Goal: Task Accomplishment & Management: Complete application form

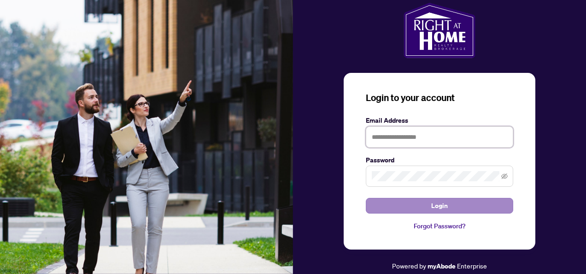
type input "**********"
click at [414, 202] on button "Login" at bounding box center [440, 206] width 148 height 16
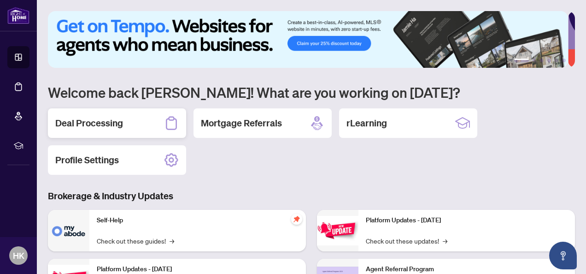
click at [93, 125] on h2 "Deal Processing" at bounding box center [89, 123] width 68 height 13
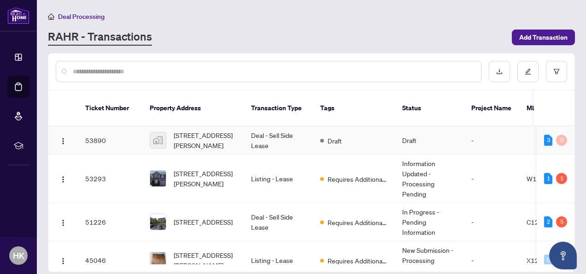
click at [571, 126] on td "3 0" at bounding box center [556, 140] width 38 height 28
click at [212, 217] on span "[STREET_ADDRESS]" at bounding box center [203, 222] width 59 height 10
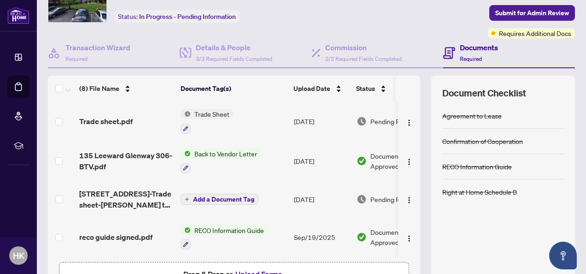
scroll to position [36, 0]
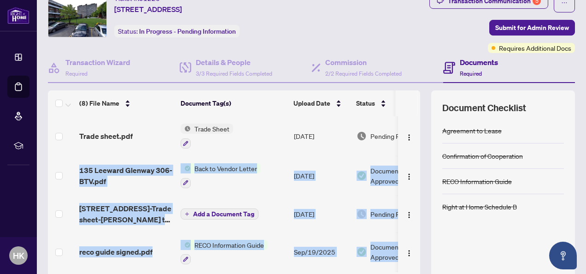
drag, startPoint x: 414, startPoint y: 142, endPoint x: 409, endPoint y: 234, distance: 91.9
click at [409, 234] on div "(8) File Name Document Tag(s) Upload Date Status Trade sheet.pdf Trade Sheet [D…" at bounding box center [311, 203] width 527 height 226
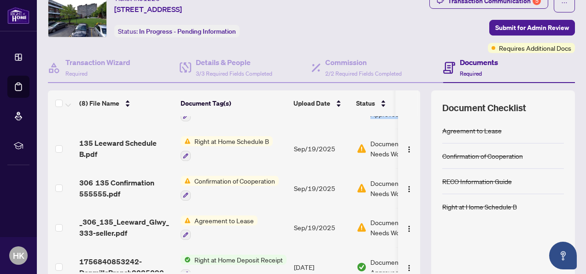
scroll to position [159, 0]
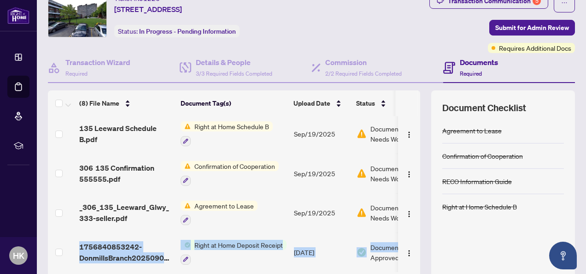
drag, startPoint x: 418, startPoint y: 218, endPoint x: 418, endPoint y: 239, distance: 21.2
click at [418, 239] on div "(8) File Name Document Tag(s) Upload Date Status Trade sheet.pdf Trade Sheet [D…" at bounding box center [311, 203] width 527 height 226
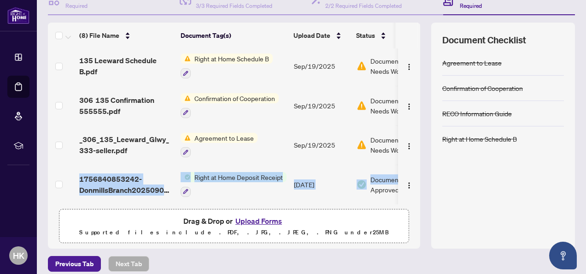
scroll to position [103, 0]
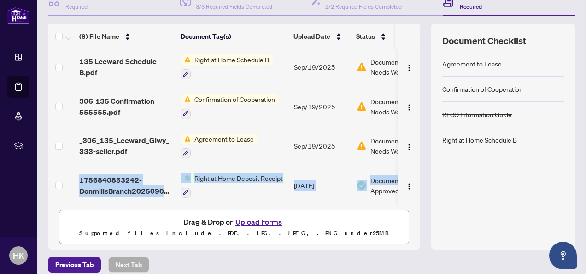
click at [260, 219] on button "Upload Forms" at bounding box center [259, 222] width 52 height 12
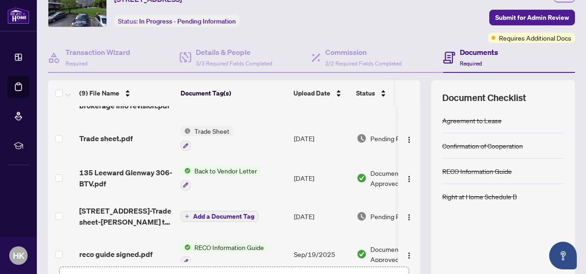
scroll to position [0, 0]
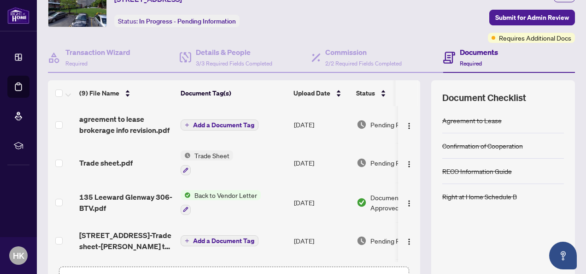
click at [217, 122] on span "Add a Document Tag" at bounding box center [223, 125] width 61 height 6
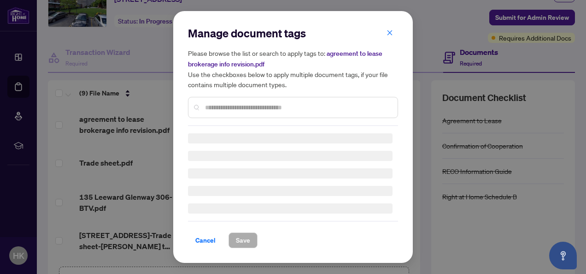
drag, startPoint x: 243, startPoint y: 105, endPoint x: 243, endPoint y: 100, distance: 5.6
click at [243, 105] on div at bounding box center [293, 107] width 210 height 21
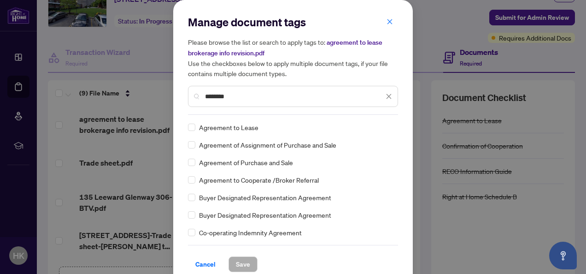
type input "********"
click at [238, 259] on span "Save" at bounding box center [243, 264] width 14 height 15
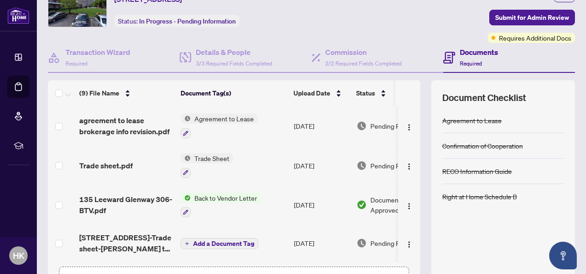
scroll to position [0, 42]
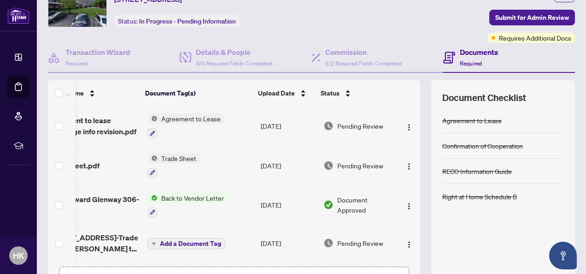
drag, startPoint x: 414, startPoint y: 119, endPoint x: 410, endPoint y: 138, distance: 19.4
click at [410, 138] on div "(9) File Name Document Tag(s) Upload Date Status agreement to lease brokerage i…" at bounding box center [311, 193] width 527 height 226
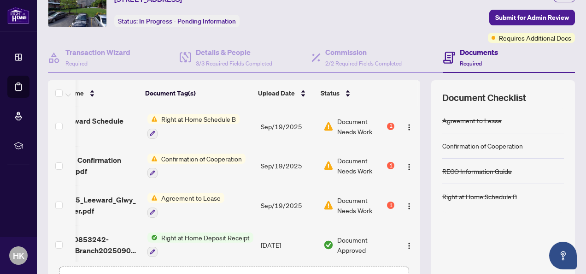
scroll to position [197, 42]
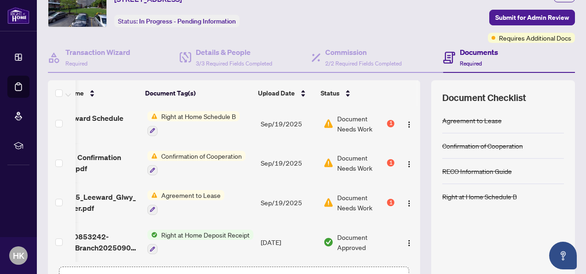
drag, startPoint x: 415, startPoint y: 209, endPoint x: 411, endPoint y: 231, distance: 21.6
click at [412, 231] on div "(9) File Name Document Tag(s) Upload Date Status agreement to lease brokerage i…" at bounding box center [311, 193] width 527 height 226
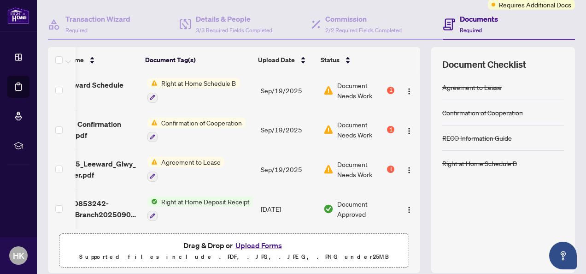
scroll to position [111, 0]
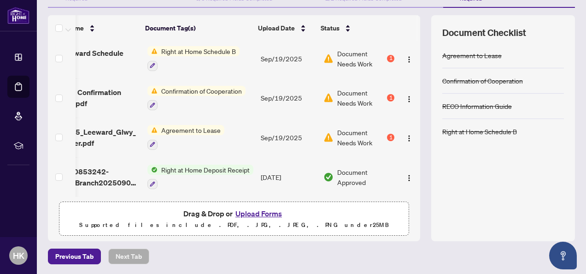
click at [261, 210] on button "Upload Forms" at bounding box center [259, 213] width 52 height 12
click at [266, 211] on button "Upload Forms" at bounding box center [259, 213] width 52 height 12
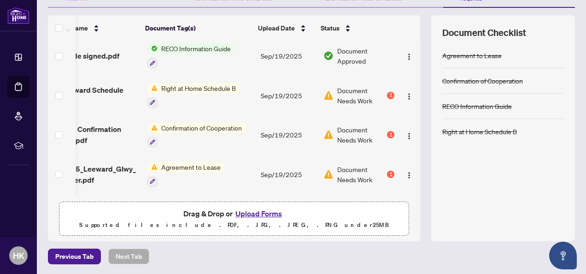
scroll to position [234, 42]
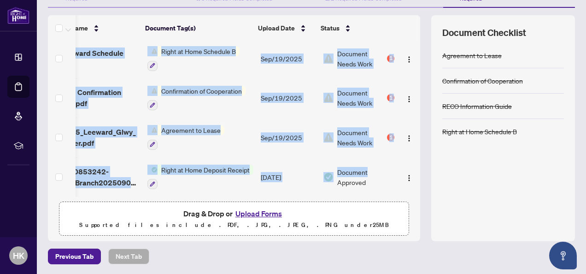
drag, startPoint x: 349, startPoint y: 195, endPoint x: 327, endPoint y: 198, distance: 22.0
click at [327, 198] on div "(10) File Name Document Tag(s) Upload Date Status _306_135_Confirmation_555555-…" at bounding box center [234, 128] width 373 height 226
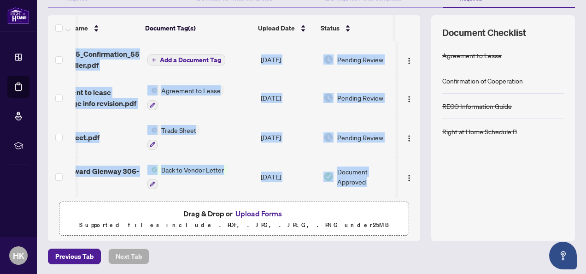
scroll to position [0, 0]
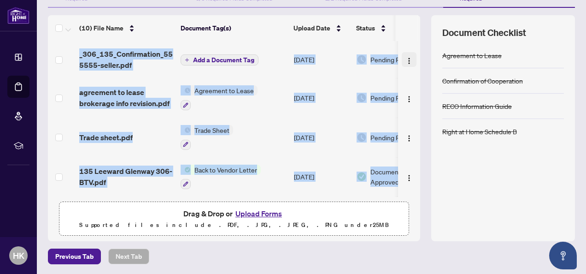
click at [406, 61] on img "button" at bounding box center [409, 60] width 7 height 7
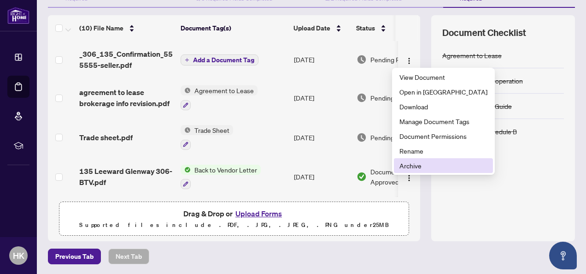
click at [411, 164] on span "Archive" at bounding box center [444, 165] width 88 height 10
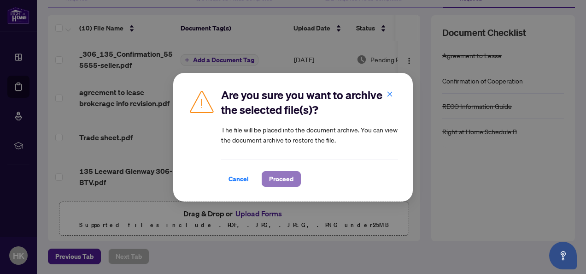
click at [278, 178] on span "Proceed" at bounding box center [281, 179] width 24 height 15
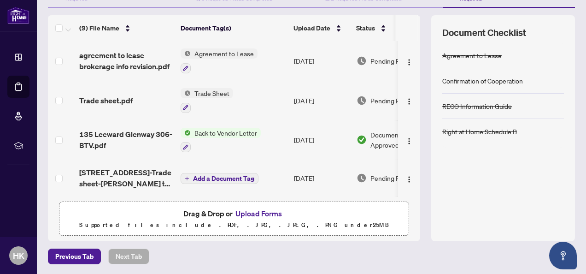
click at [260, 209] on button "Upload Forms" at bounding box center [259, 213] width 52 height 12
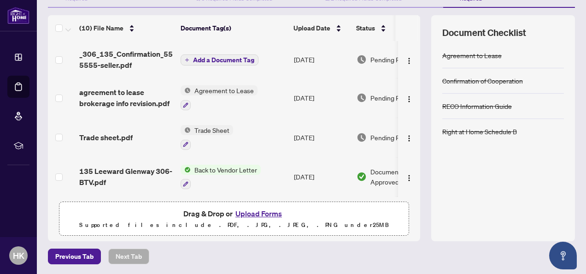
click at [230, 58] on span "Add a Document Tag" at bounding box center [223, 60] width 61 height 6
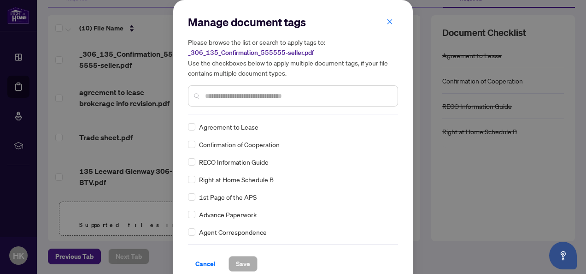
click at [246, 105] on div at bounding box center [293, 95] width 210 height 21
click at [236, 260] on span "Save" at bounding box center [243, 263] width 14 height 15
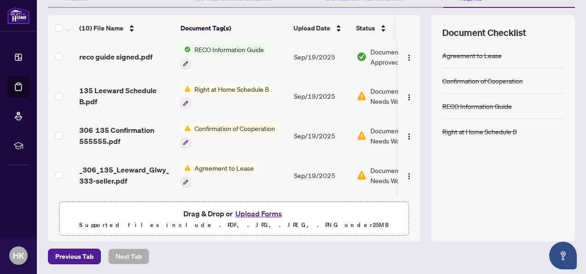
scroll to position [198, 0]
click at [246, 85] on span "Right at Home Schedule B" at bounding box center [232, 90] width 82 height 10
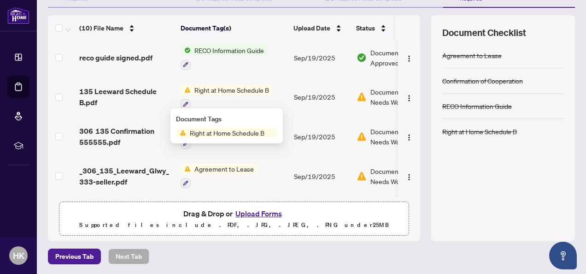
click at [266, 99] on div at bounding box center [227, 104] width 92 height 11
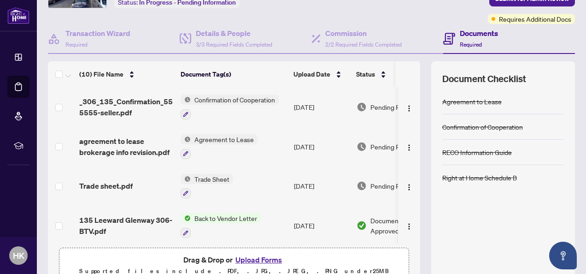
scroll to position [0, 0]
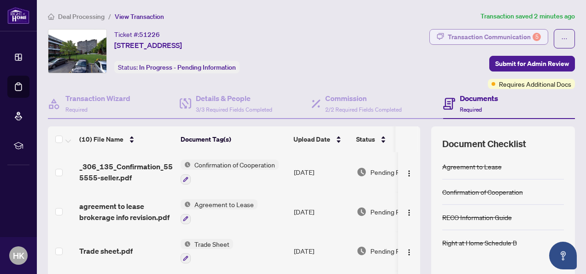
click at [504, 30] on div "Transaction Communication 5" at bounding box center [494, 37] width 93 height 15
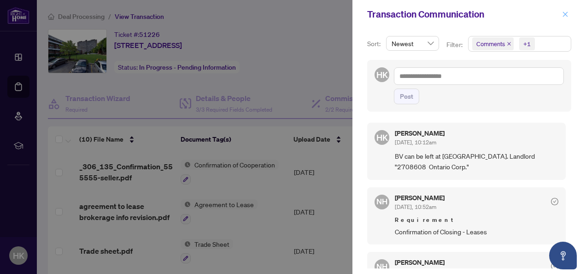
click at [567, 14] on icon "close" at bounding box center [565, 14] width 6 height 6
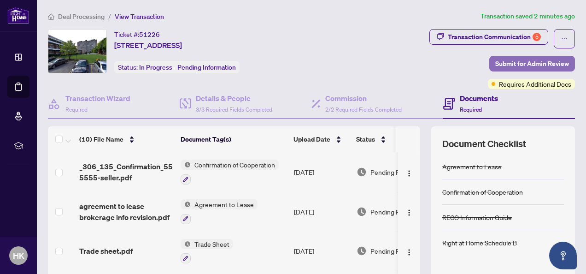
click at [524, 59] on span "Submit for Admin Review" at bounding box center [533, 63] width 74 height 15
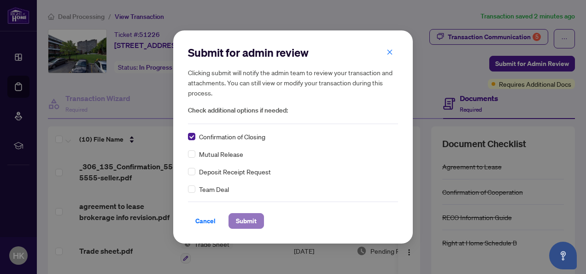
click at [239, 222] on span "Submit" at bounding box center [246, 220] width 21 height 15
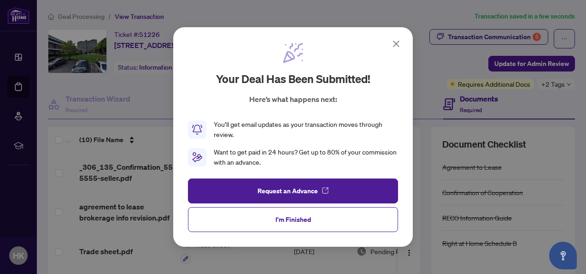
click at [284, 220] on span "I'm Finished" at bounding box center [293, 219] width 35 height 15
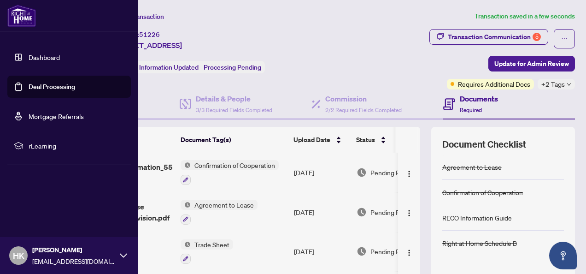
drag, startPoint x: 53, startPoint y: 57, endPoint x: 65, endPoint y: 62, distance: 12.8
click at [53, 58] on link "Dashboard" at bounding box center [44, 57] width 31 height 8
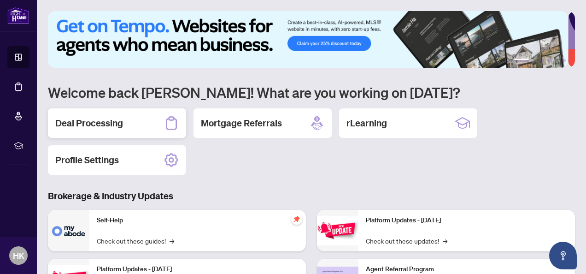
click at [118, 126] on h2 "Deal Processing" at bounding box center [89, 123] width 68 height 13
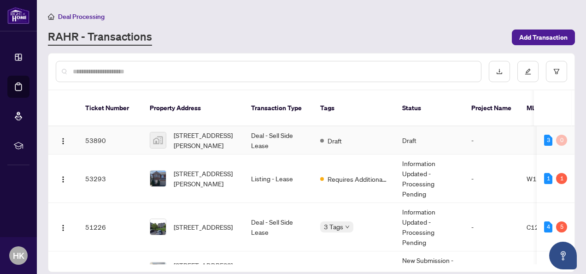
click at [290, 130] on td "Deal - Sell Side Lease" at bounding box center [278, 140] width 69 height 28
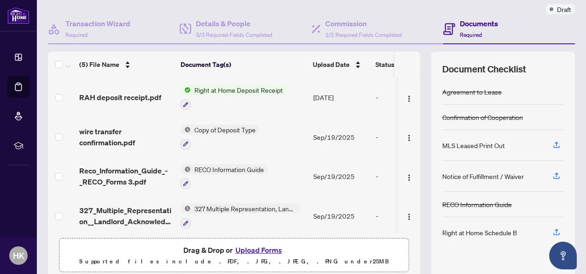
scroll to position [77, 0]
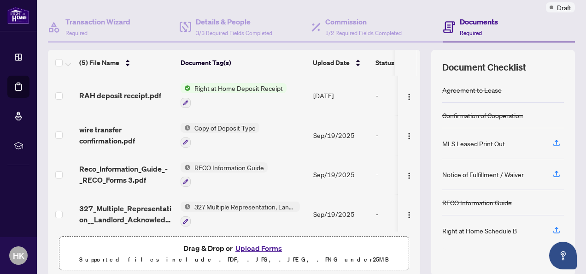
click at [263, 83] on span "Right at Home Deposit Receipt" at bounding box center [239, 88] width 96 height 10
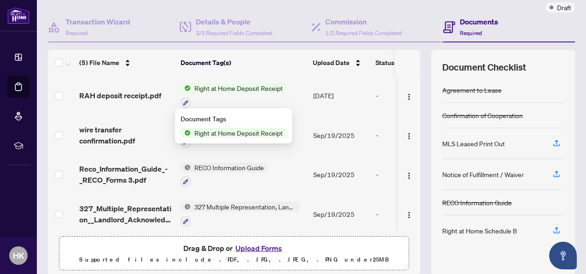
click at [236, 132] on span "Right at Home Deposit Receipt" at bounding box center [239, 133] width 96 height 10
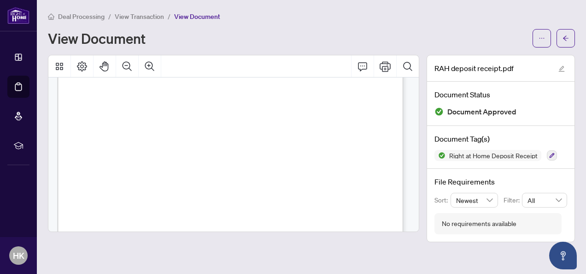
scroll to position [19, 0]
click at [385, 61] on icon "Print" at bounding box center [385, 66] width 11 height 11
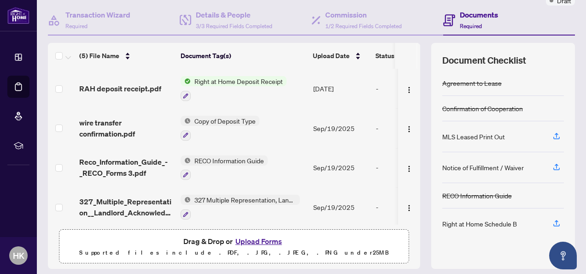
scroll to position [84, 0]
